Goal: Information Seeking & Learning: Learn about a topic

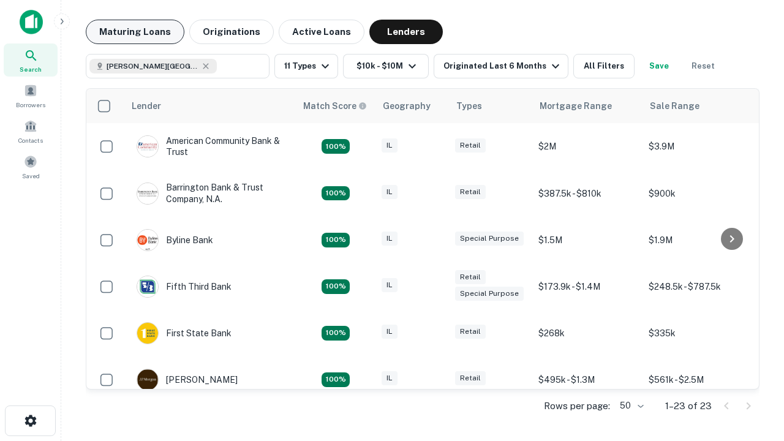
click at [135, 32] on button "Maturing Loans" at bounding box center [135, 32] width 99 height 24
